Goal: Task Accomplishment & Management: Complete application form

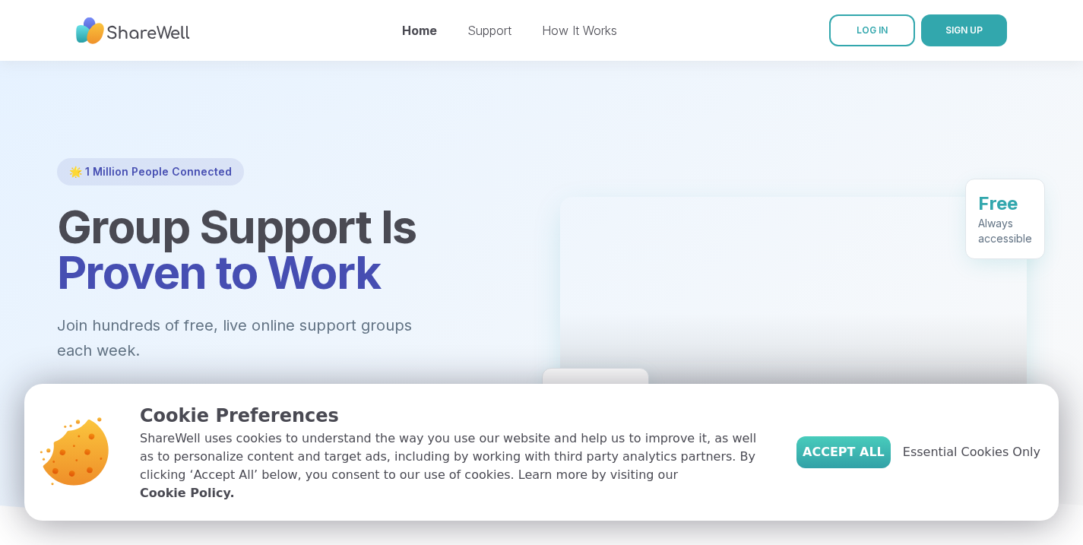
click at [873, 450] on button "Accept All" at bounding box center [844, 452] width 94 height 32
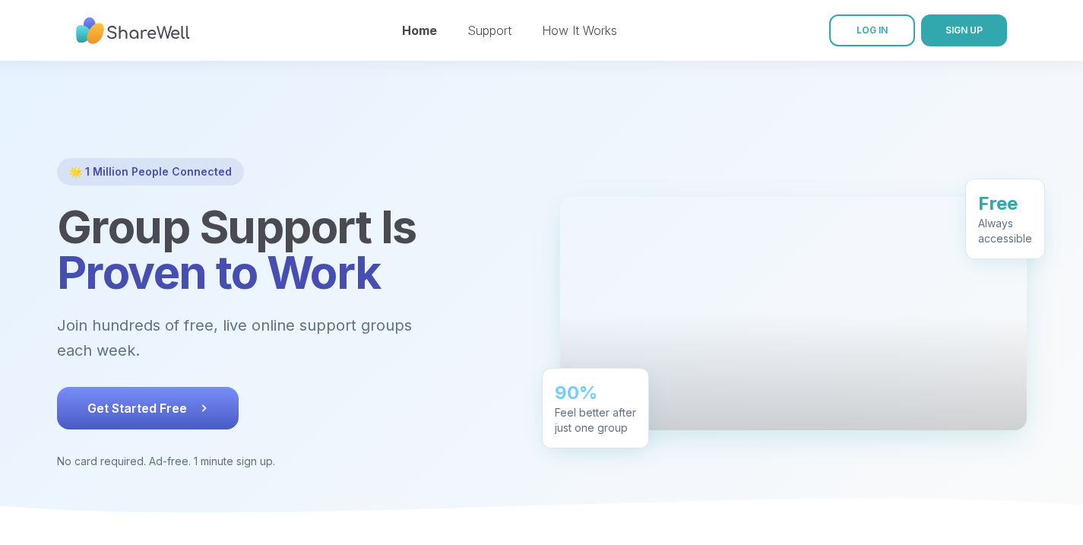
click at [87, 399] on span "Get Started Free" at bounding box center [147, 408] width 121 height 18
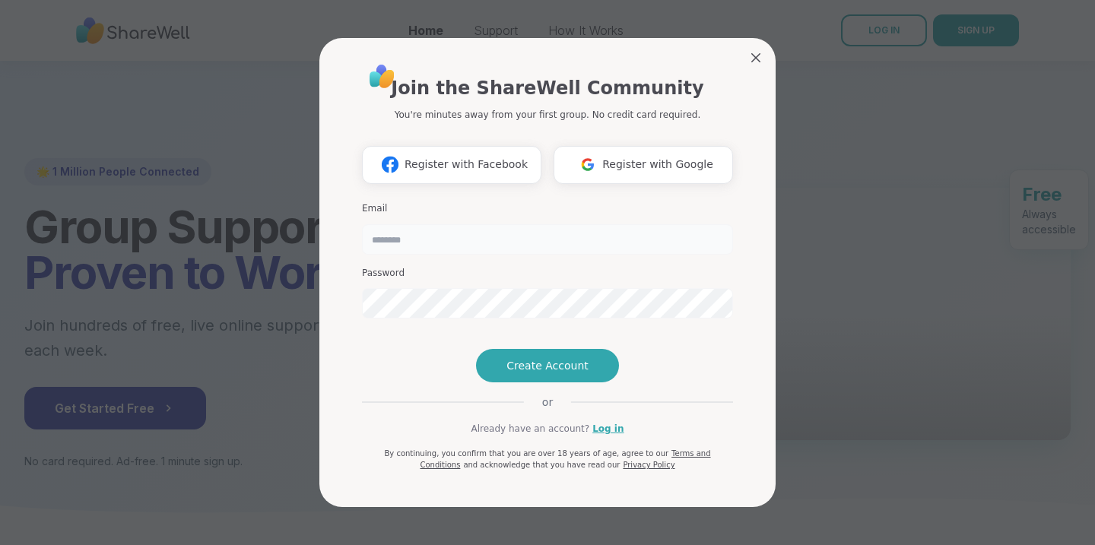
click at [442, 224] on input "email" at bounding box center [547, 239] width 371 height 30
type input "**********"
click at [534, 382] on button "Create Account" at bounding box center [547, 365] width 143 height 33
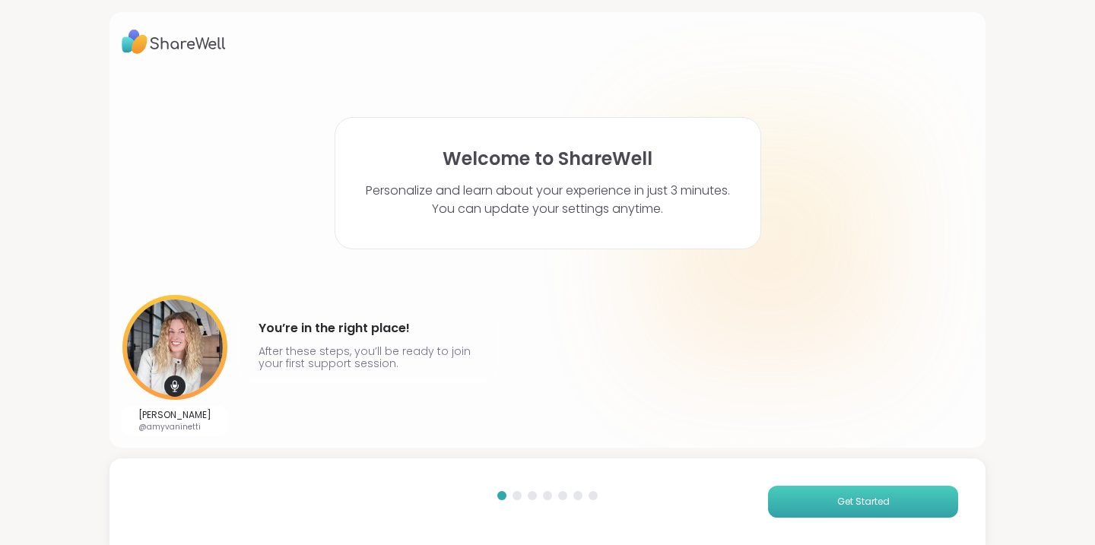
click at [850, 507] on span "Get Started" at bounding box center [863, 502] width 52 height 14
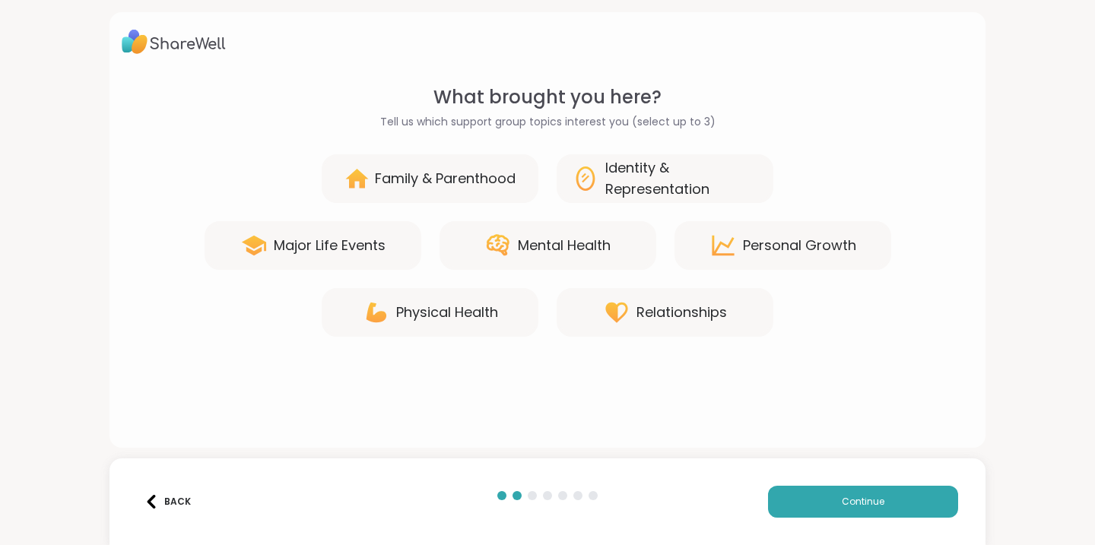
click at [565, 242] on div "Mental Health" at bounding box center [564, 245] width 93 height 21
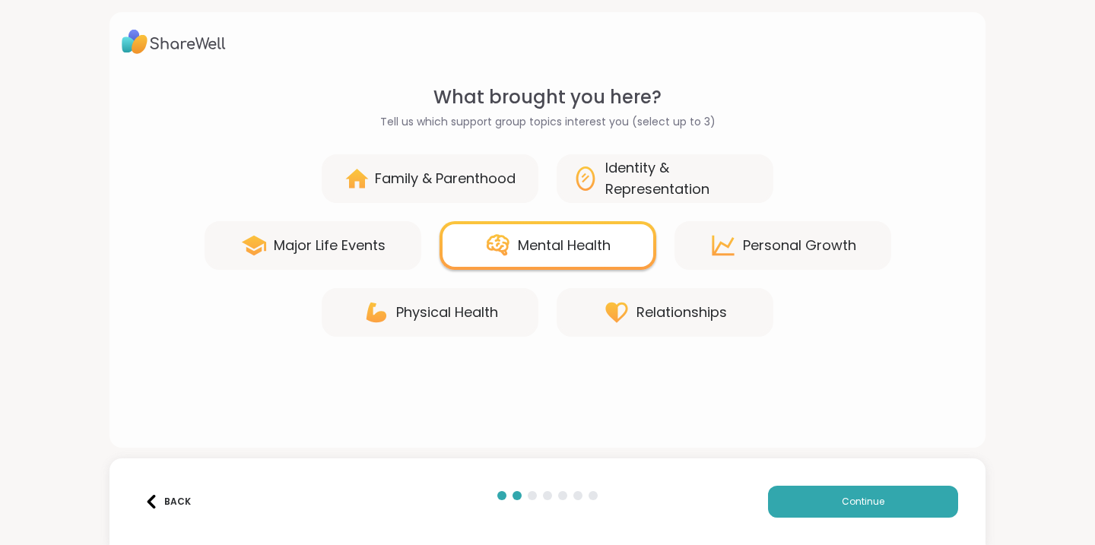
click at [424, 319] on div "Physical Health" at bounding box center [447, 312] width 102 height 21
click at [773, 249] on div "Personal Growth" at bounding box center [799, 245] width 113 height 21
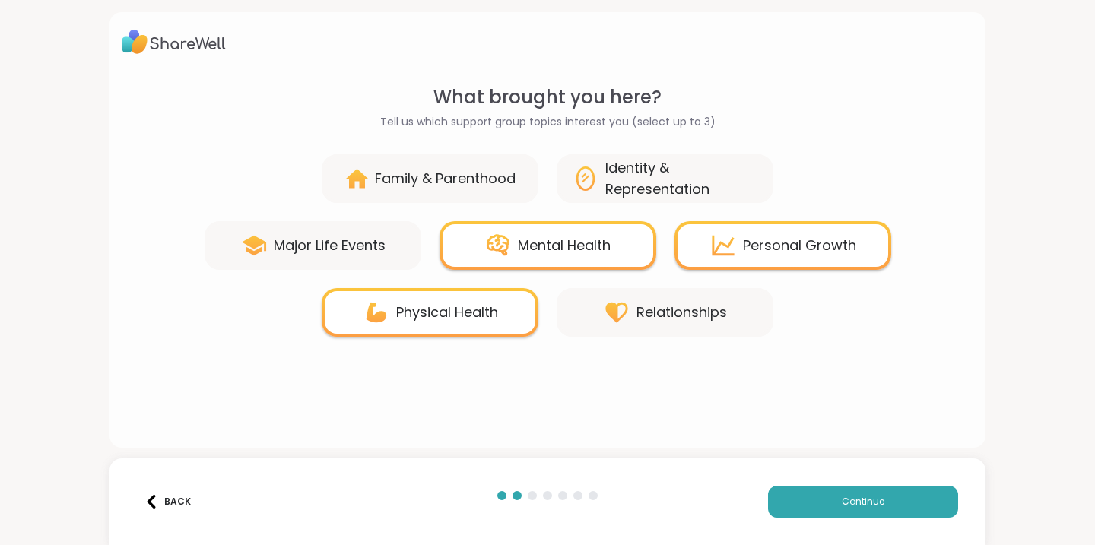
click at [659, 315] on div "Relationships" at bounding box center [681, 312] width 90 height 21
click at [858, 496] on span "Continue" at bounding box center [863, 502] width 43 height 14
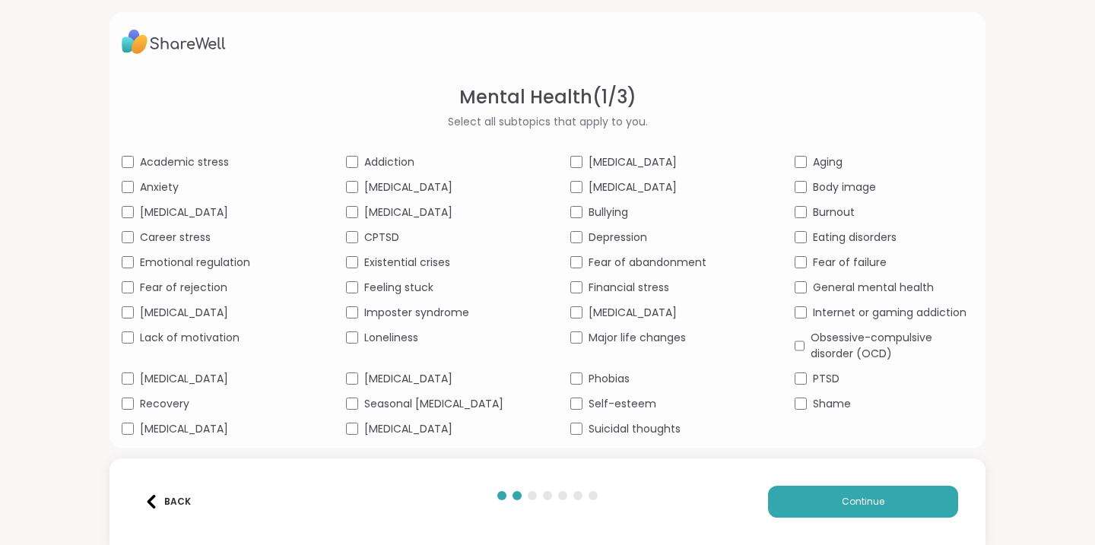
click at [1013, 268] on div "Mental Health ( 1 / 3 ) Select all subtopics that apply to you. Academic stress…" at bounding box center [547, 272] width 1095 height 545
click at [928, 189] on div "Body image" at bounding box center [883, 187] width 179 height 16
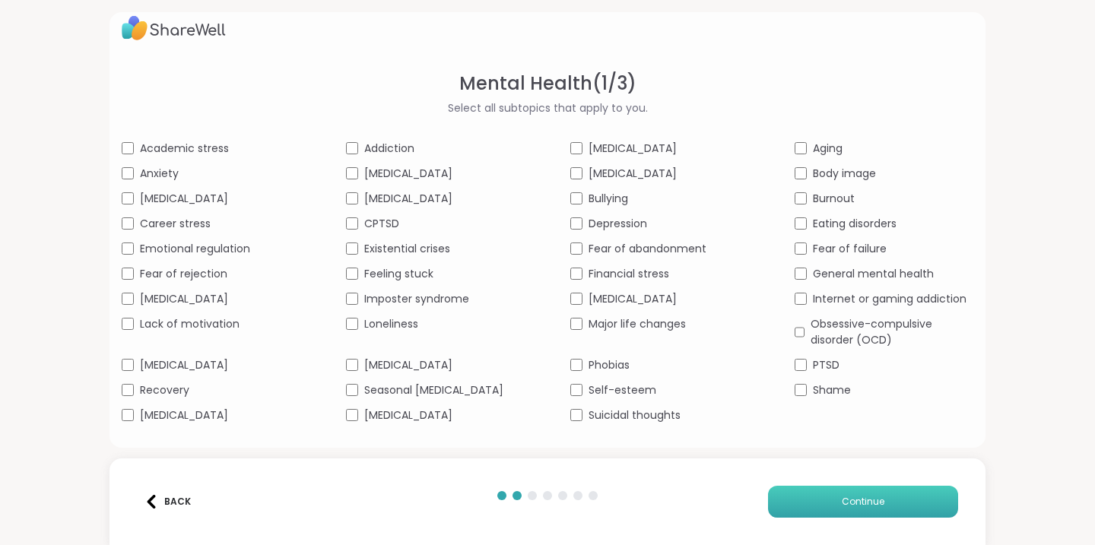
click at [847, 496] on span "Continue" at bounding box center [863, 502] width 43 height 14
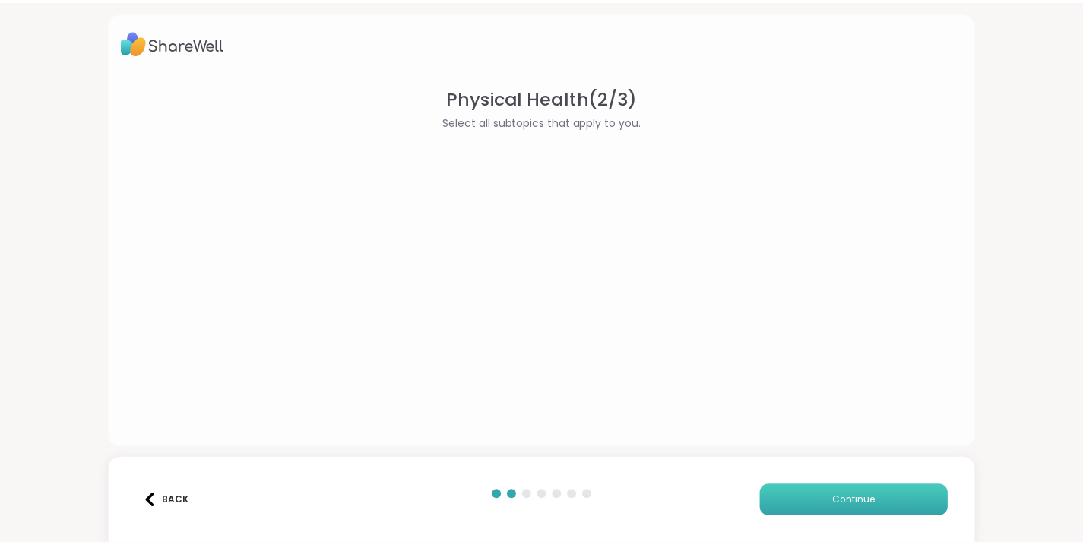
scroll to position [0, 0]
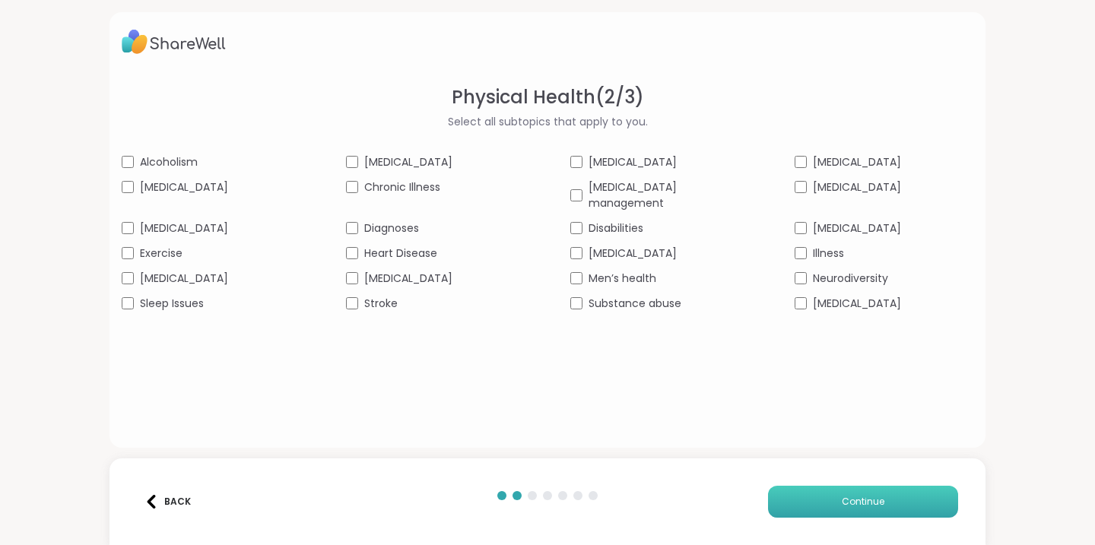
click at [856, 499] on span "Continue" at bounding box center [863, 502] width 43 height 14
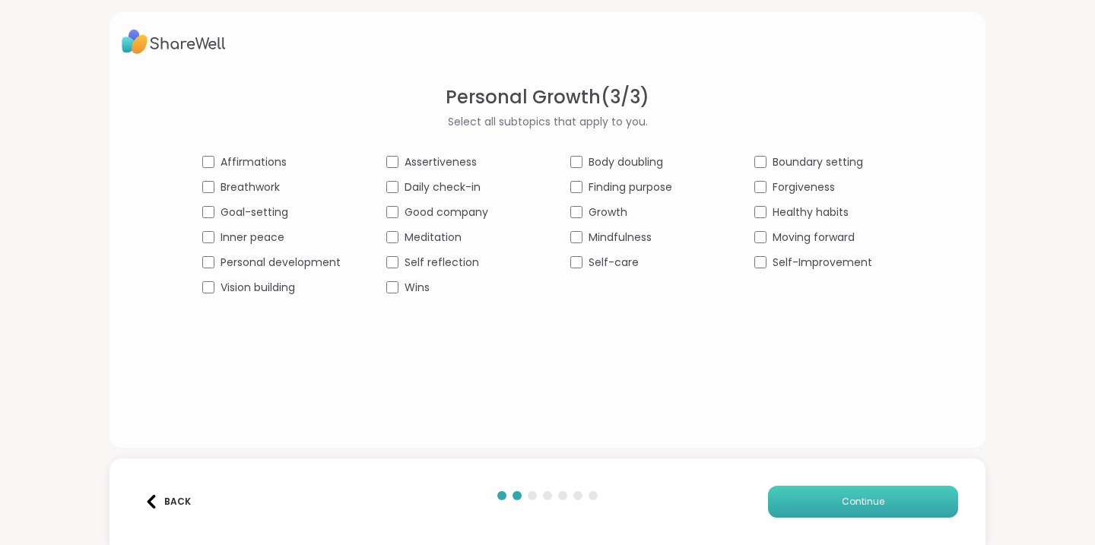
click at [875, 499] on button "Continue" at bounding box center [863, 502] width 190 height 32
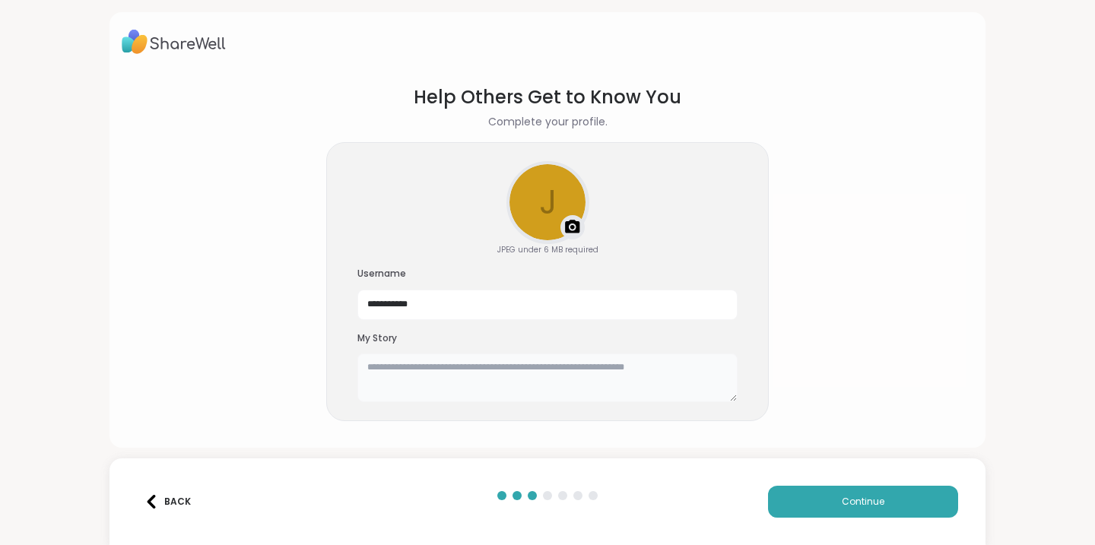
click at [405, 368] on textarea at bounding box center [547, 377] width 380 height 49
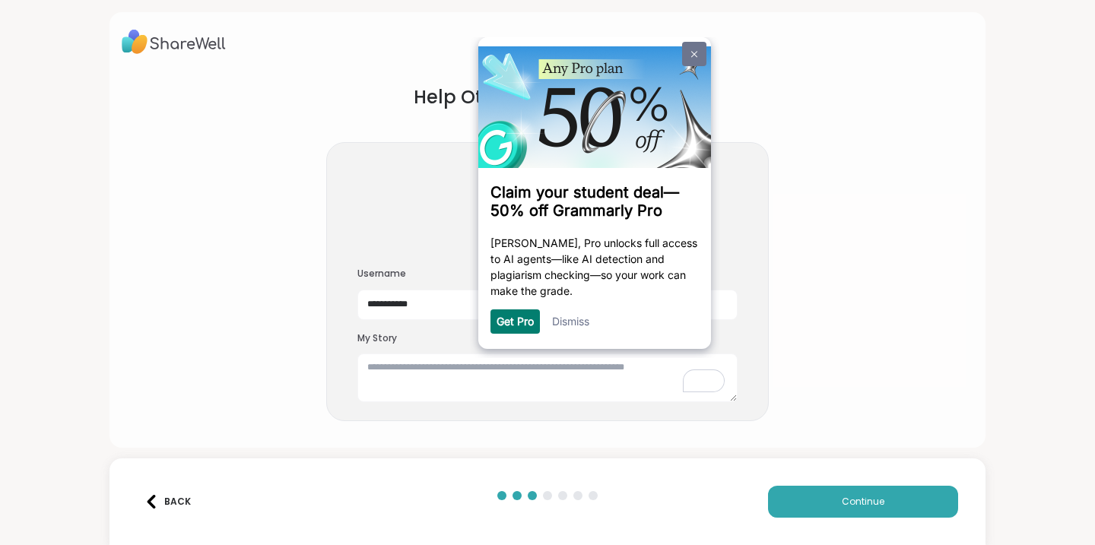
click at [690, 53] on img at bounding box center [693, 54] width 6 height 7
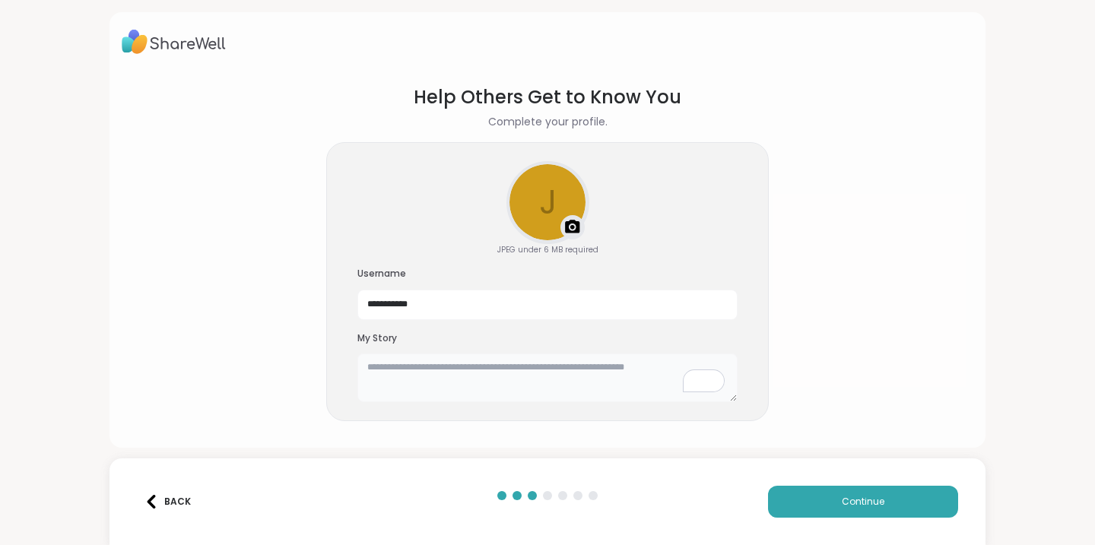
click at [369, 367] on textarea "To enrich screen reader interactions, please activate Accessibility in Grammarl…" at bounding box center [547, 377] width 380 height 49
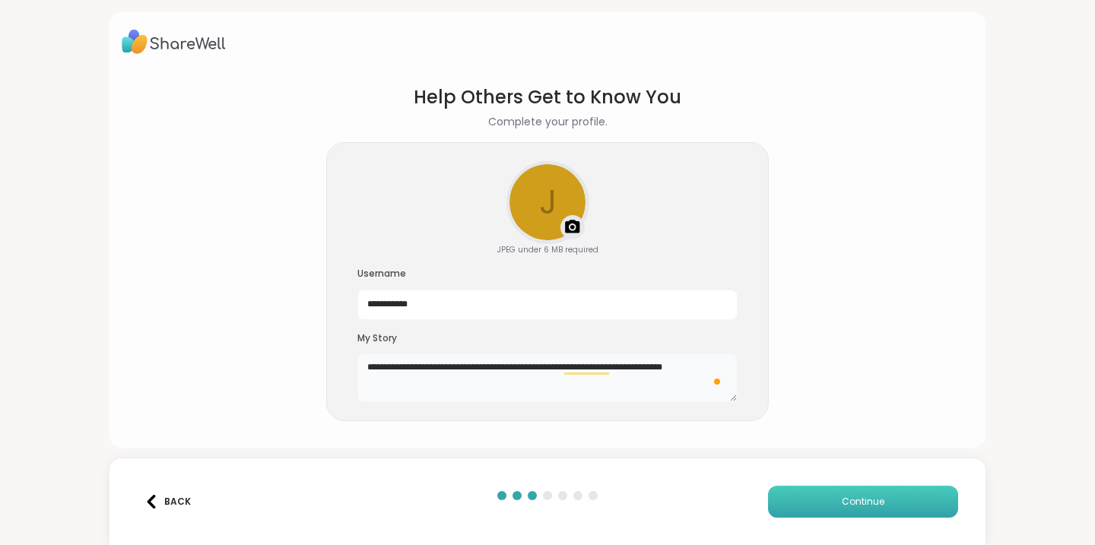
type textarea "**********"
click at [863, 495] on span "Continue" at bounding box center [863, 502] width 43 height 14
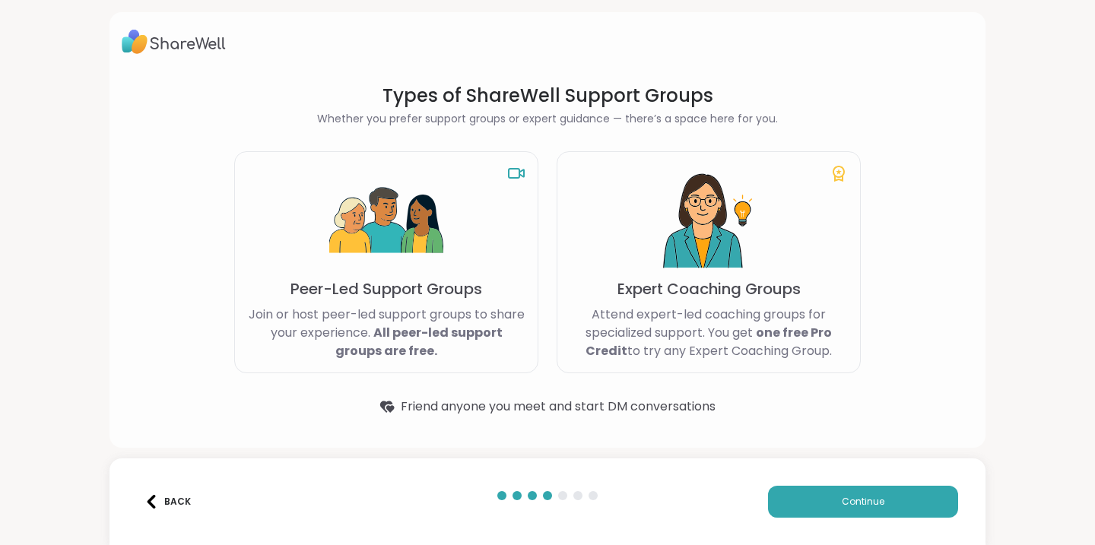
click at [740, 261] on img at bounding box center [708, 221] width 114 height 114
click at [746, 341] on p "Attend expert-led coaching groups for specialized support. You get one free Pro…" at bounding box center [708, 333] width 278 height 55
click at [860, 506] on span "Continue" at bounding box center [863, 502] width 43 height 14
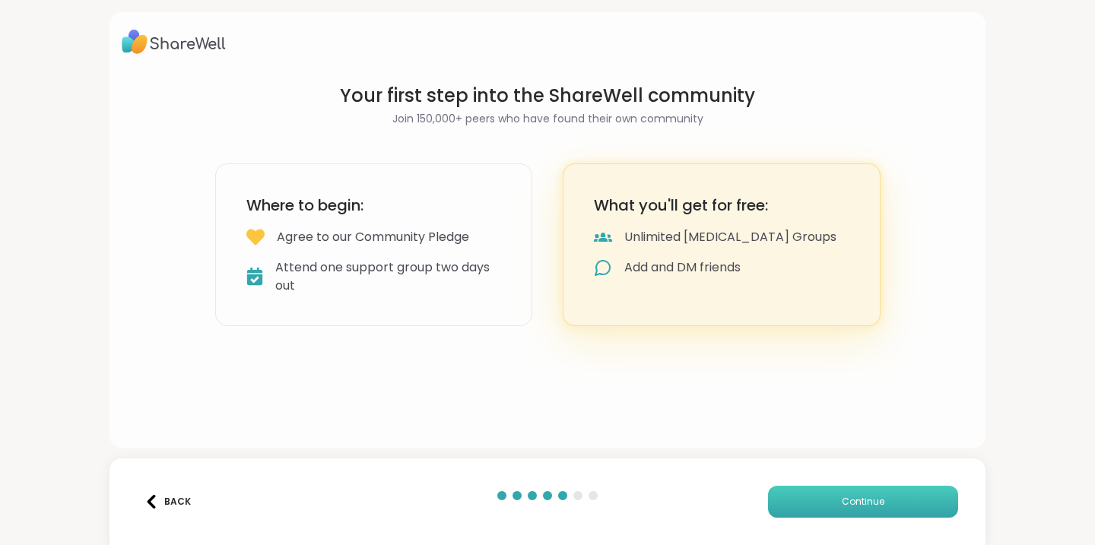
click at [848, 499] on span "Continue" at bounding box center [863, 502] width 43 height 14
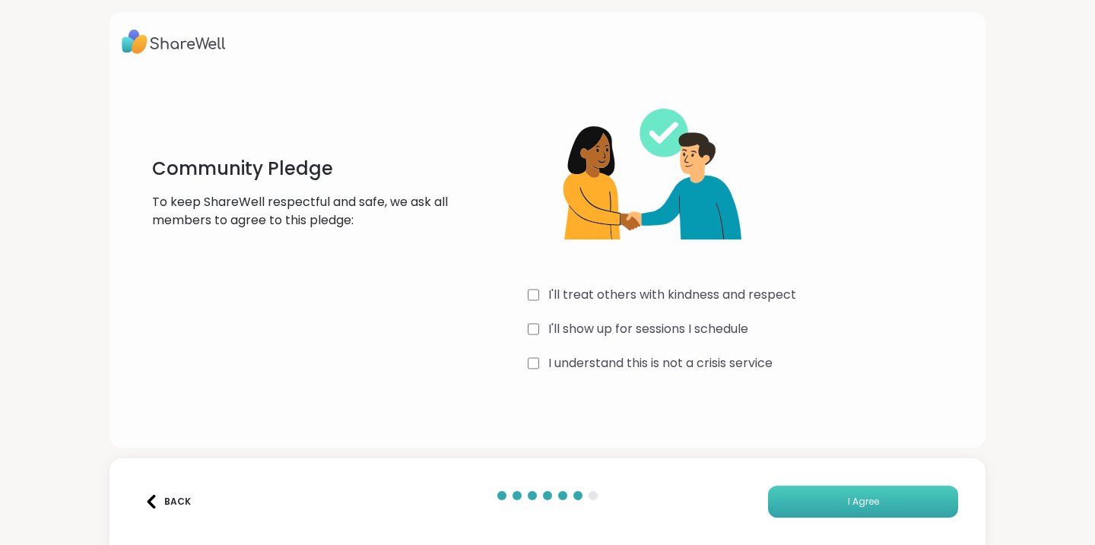
click at [848, 502] on span "I Agree" at bounding box center [863, 502] width 31 height 14
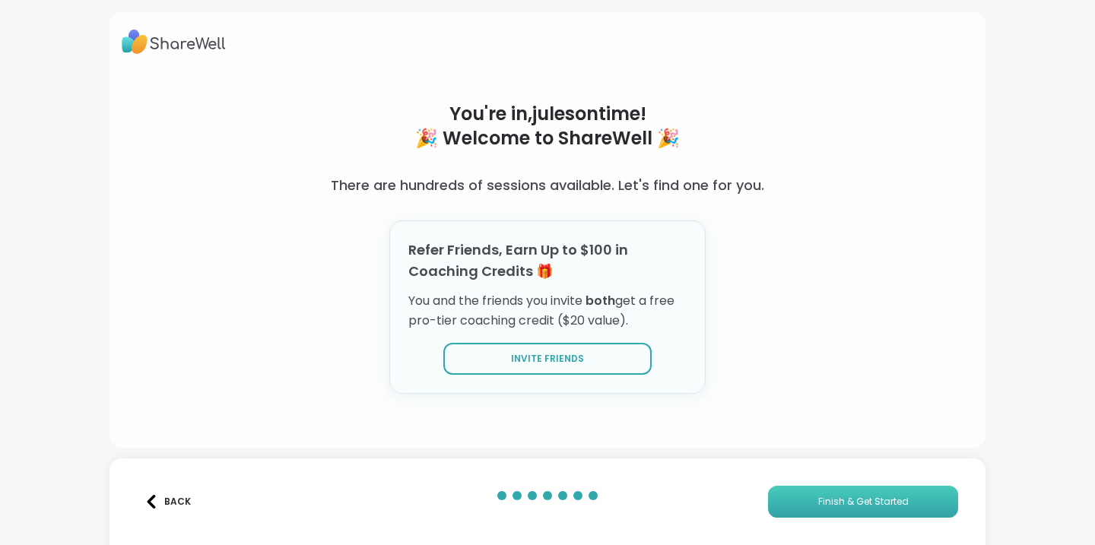
click at [838, 503] on span "Finish & Get Started" at bounding box center [863, 502] width 90 height 14
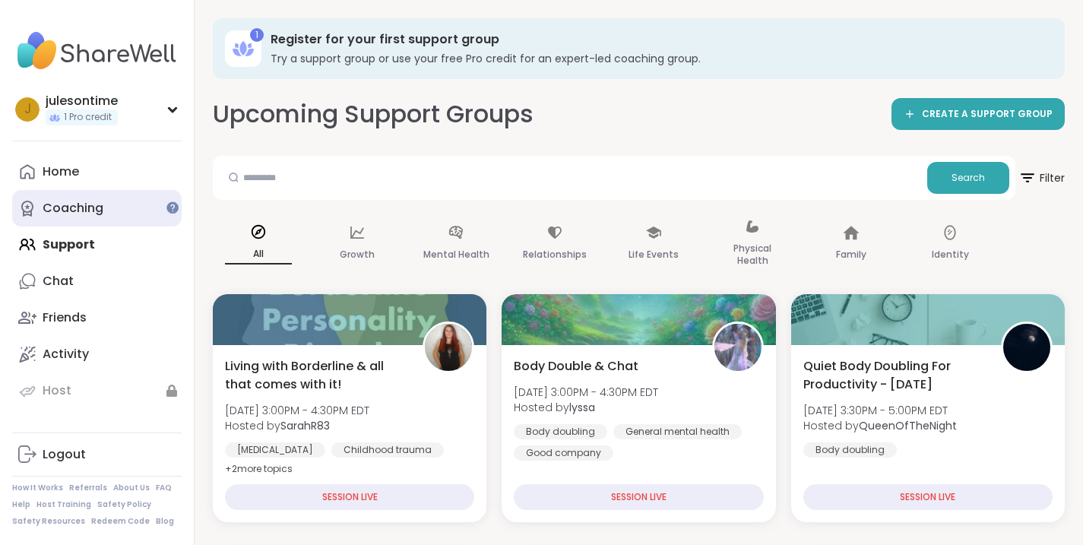
click at [67, 207] on div "Coaching" at bounding box center [73, 208] width 61 height 17
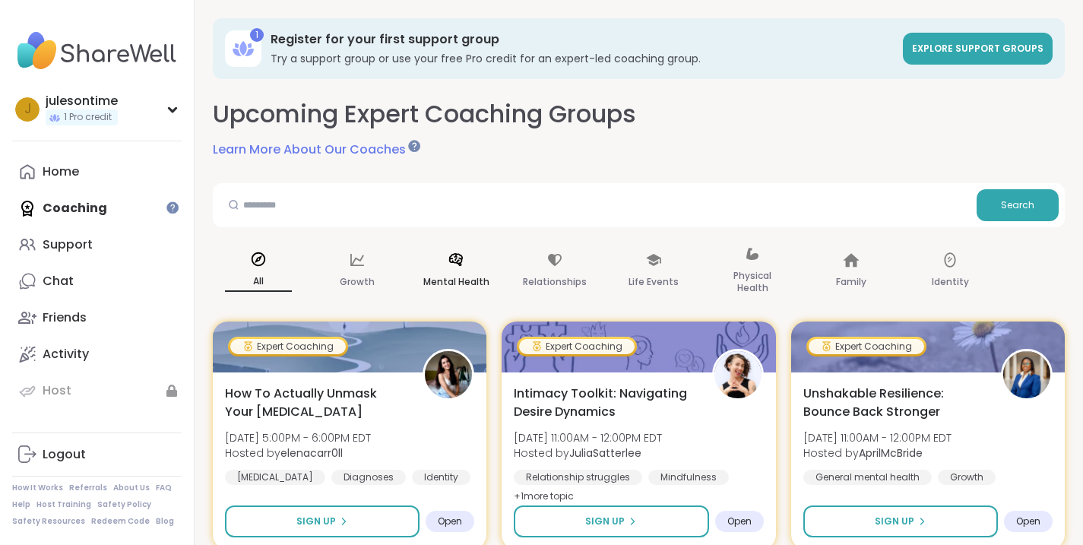
click at [461, 259] on icon at bounding box center [456, 260] width 17 height 17
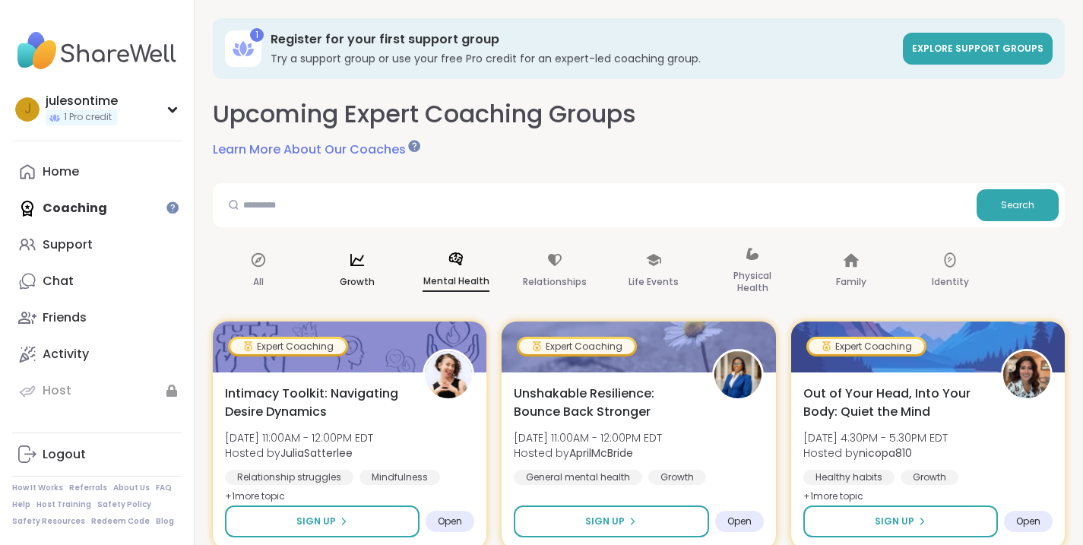
click at [358, 267] on icon at bounding box center [357, 260] width 17 height 17
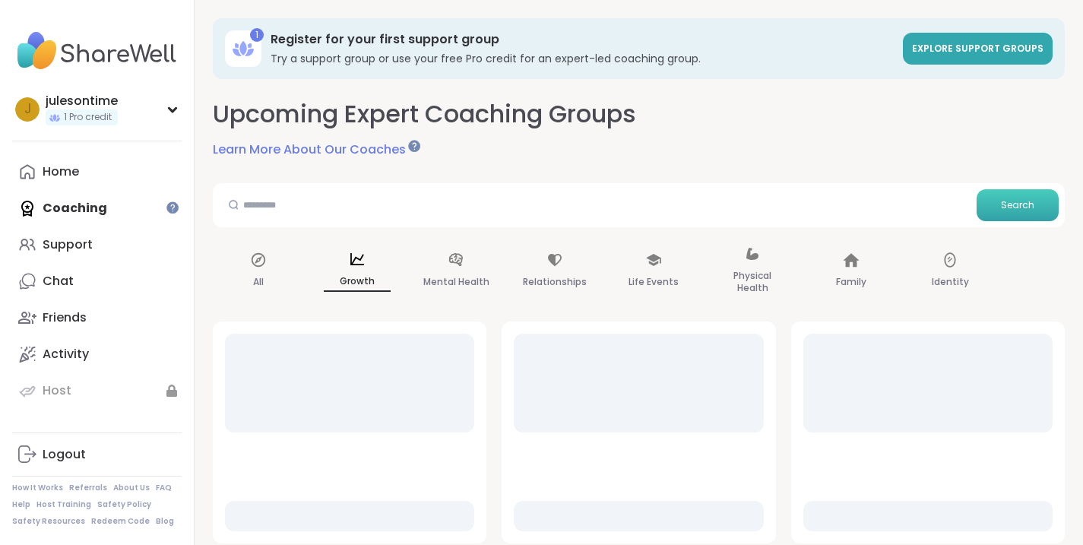
click at [1013, 213] on button "Search" at bounding box center [1018, 205] width 82 height 32
click at [277, 208] on input "text" at bounding box center [595, 204] width 752 height 30
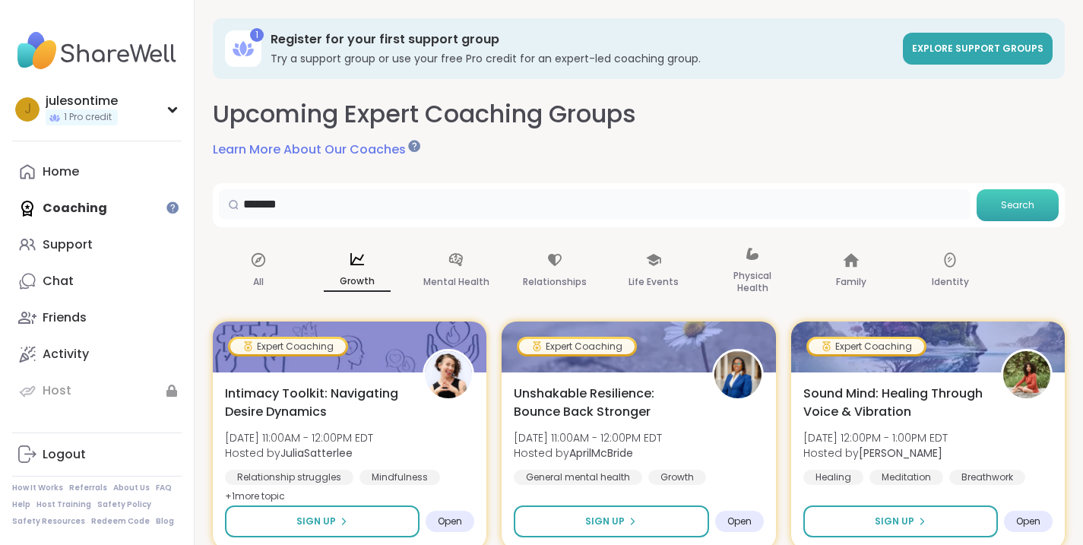
type input "*******"
click at [1017, 209] on span "Search" at bounding box center [1017, 205] width 33 height 14
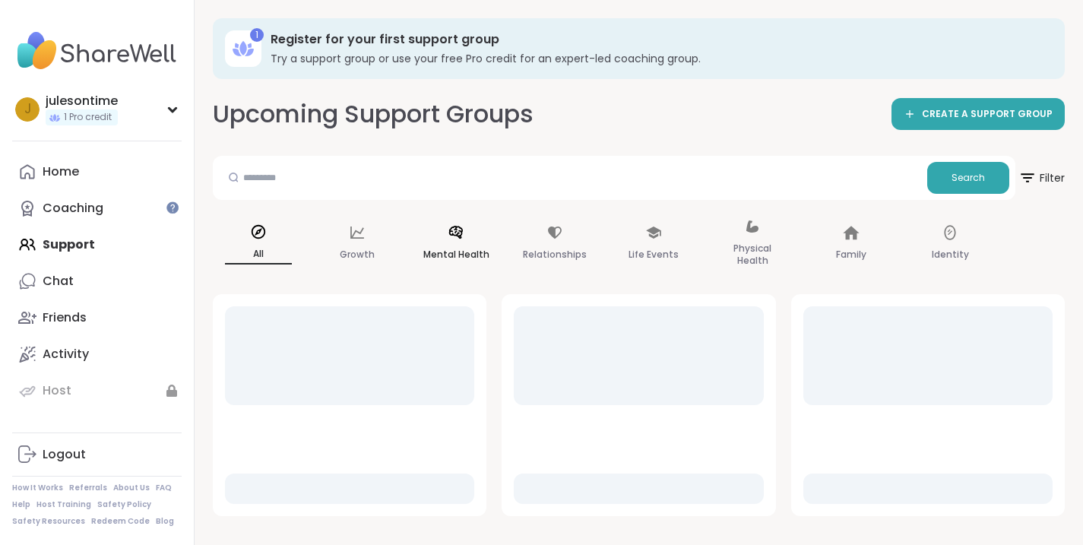
click at [455, 227] on icon at bounding box center [456, 232] width 14 height 13
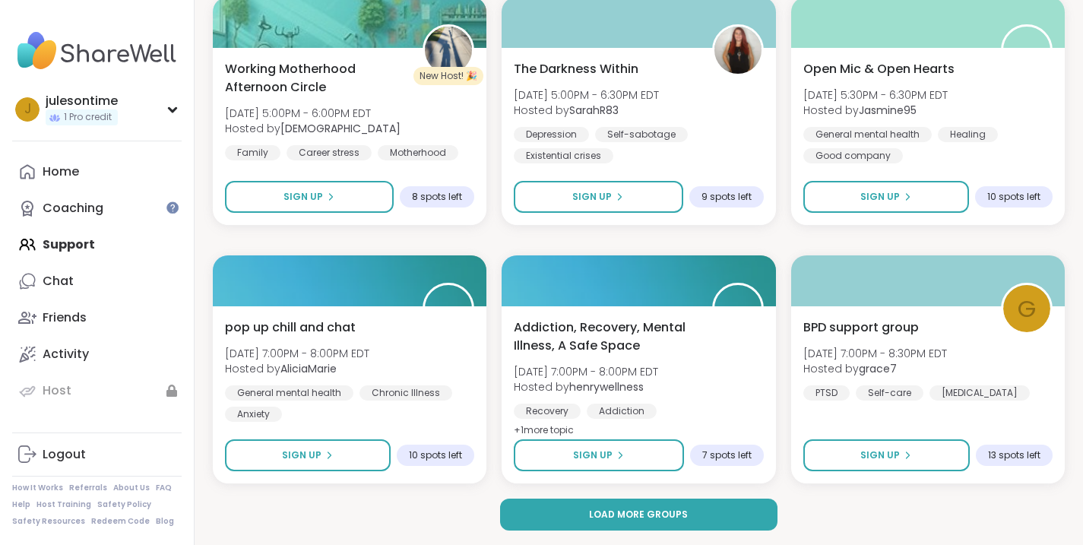
scroll to position [2915, 0]
